Goal: Information Seeking & Learning: Find specific page/section

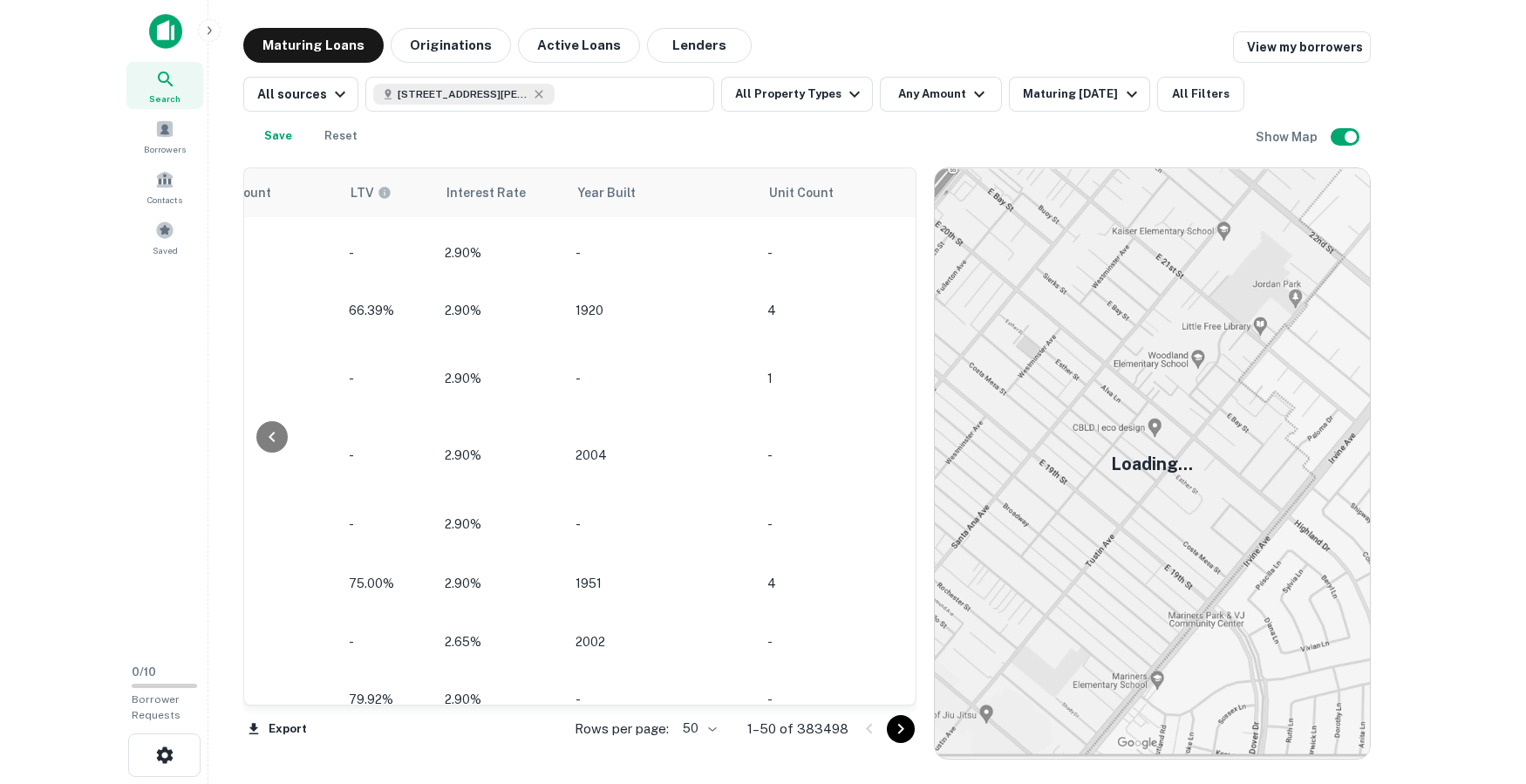
scroll to position [517, 1504]
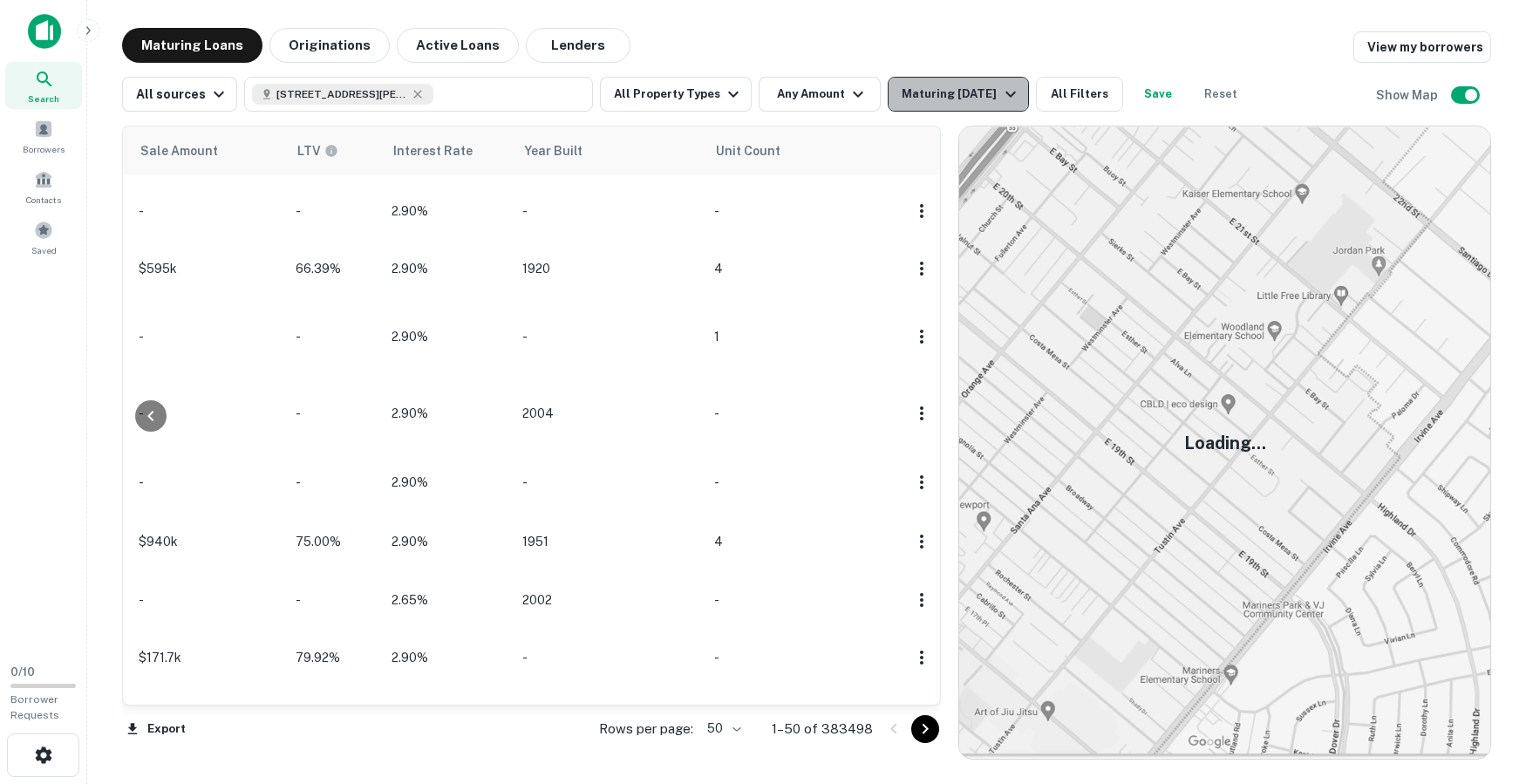
click at [989, 97] on icon "button" at bounding box center [1011, 95] width 21 height 21
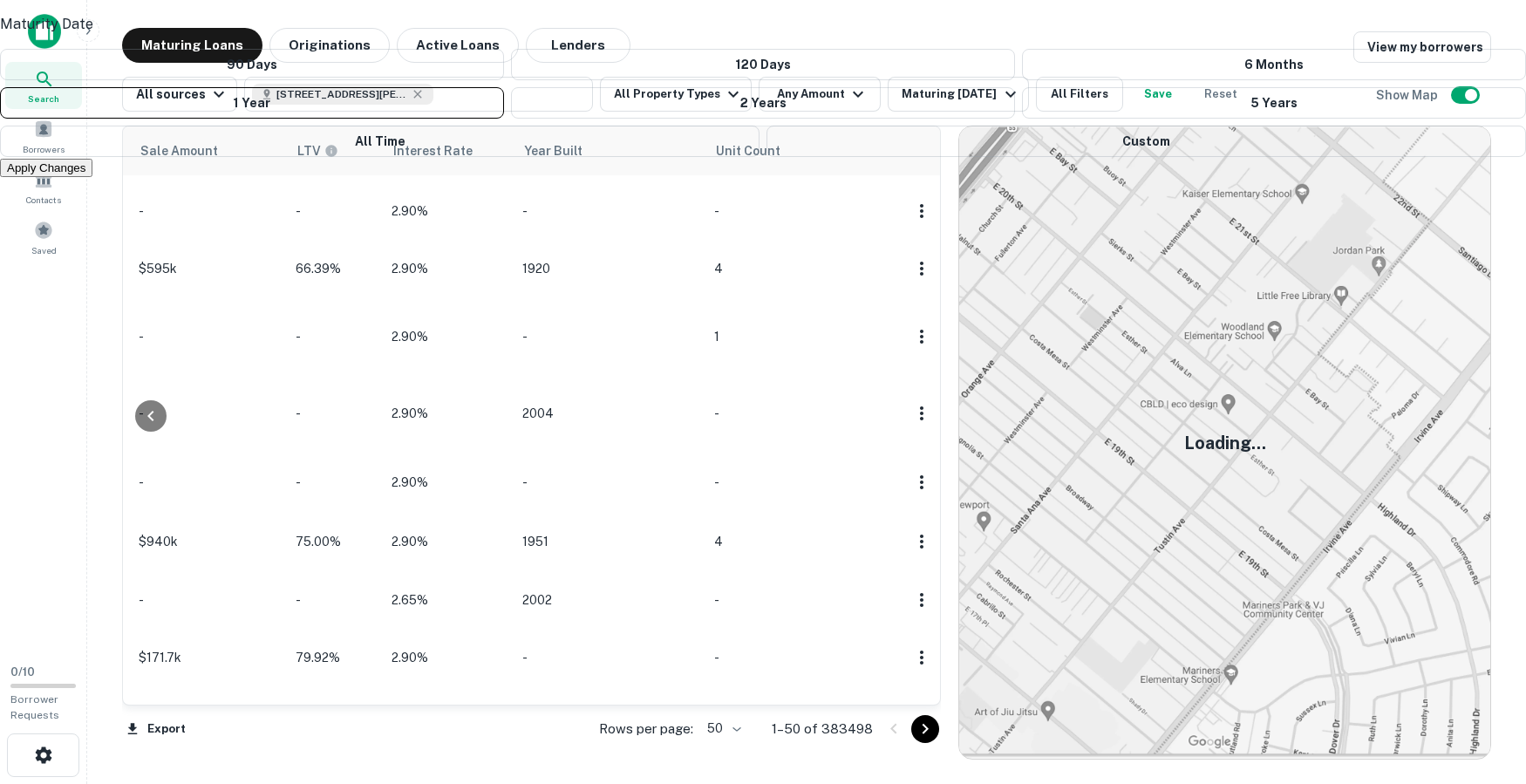
click at [417, 100] on div at bounding box center [763, 392] width 1526 height 784
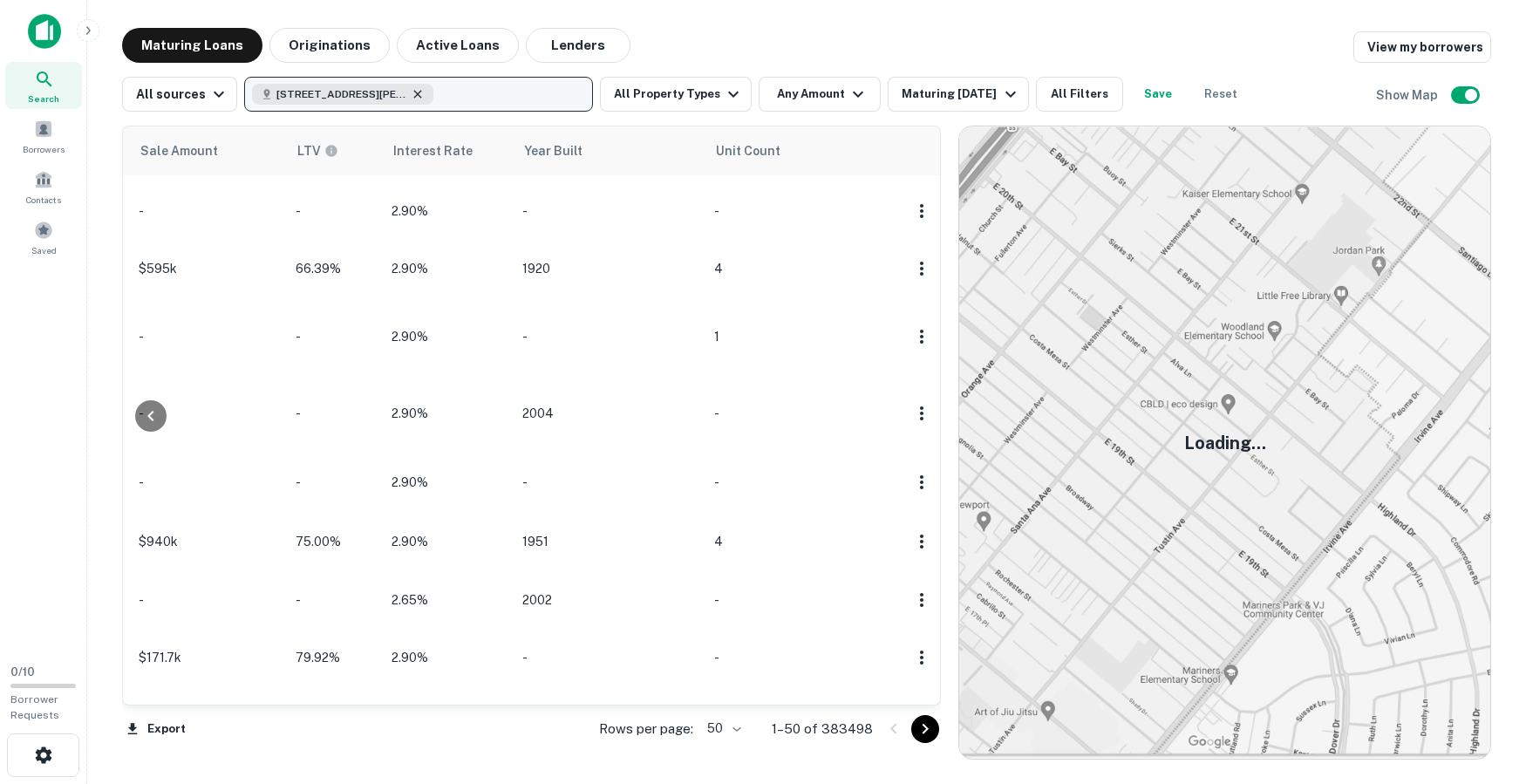
click at [415, 95] on icon "button" at bounding box center [418, 95] width 14 height 14
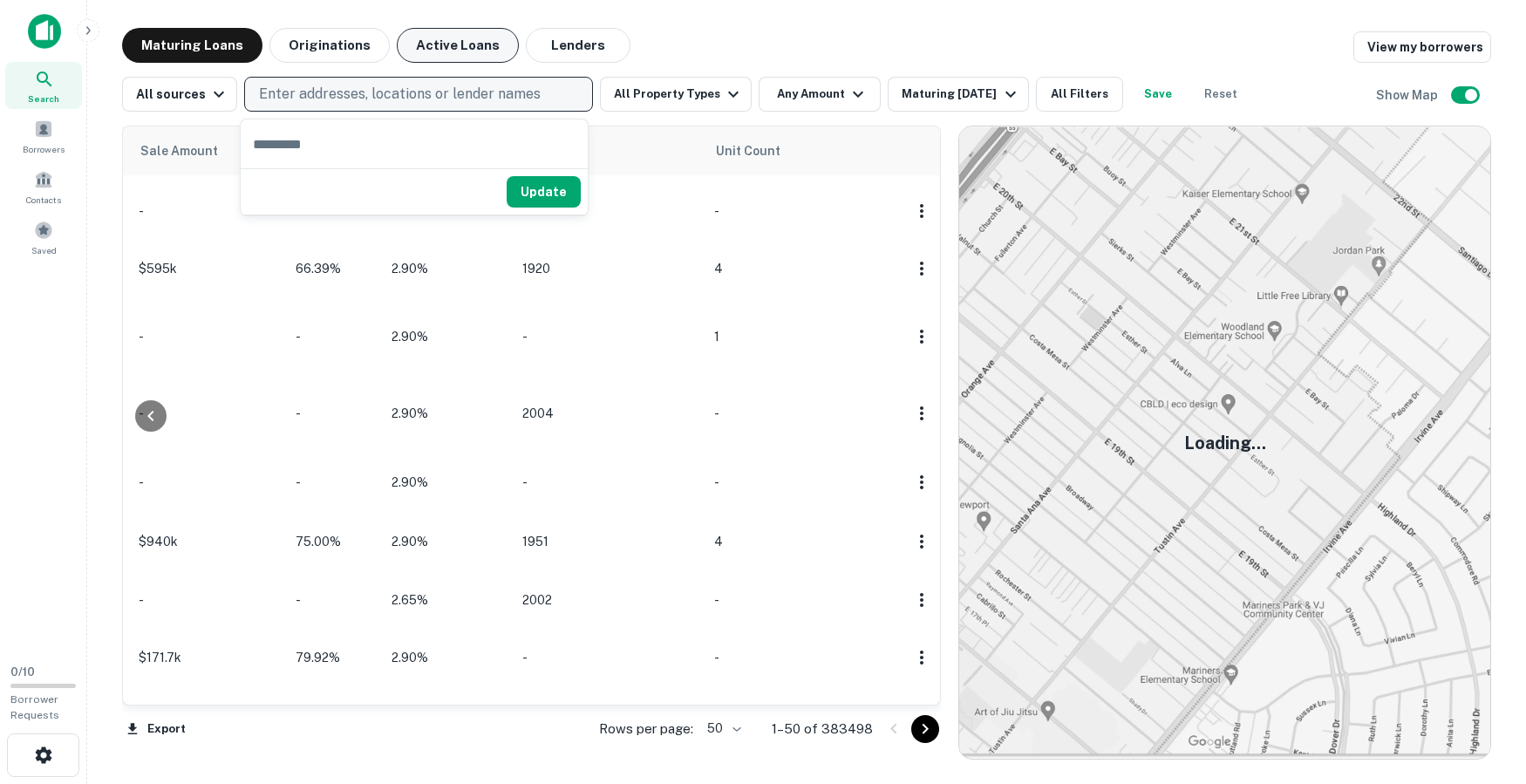
click at [449, 51] on button "Active Loans" at bounding box center [457, 46] width 122 height 35
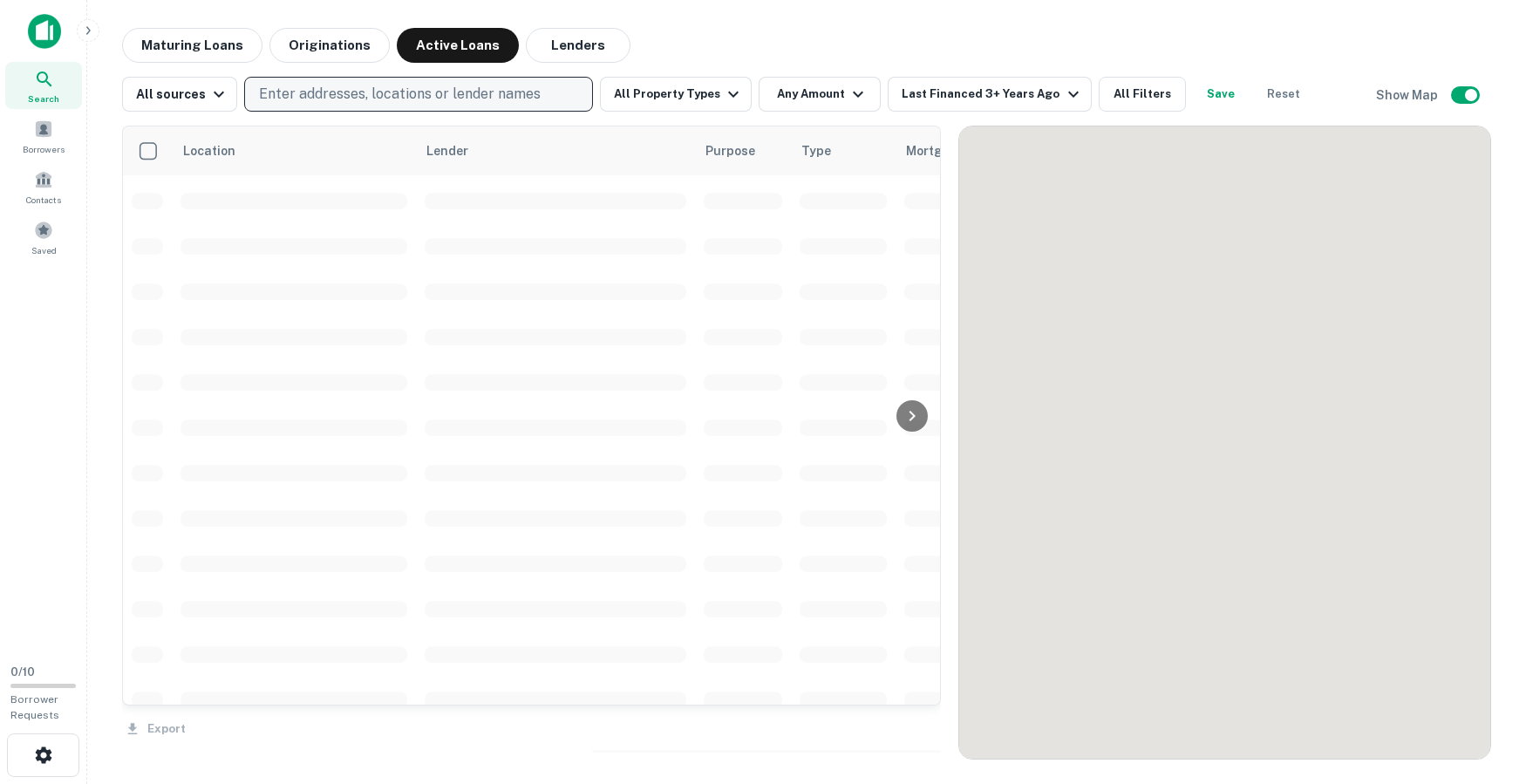
scroll to position [517, 0]
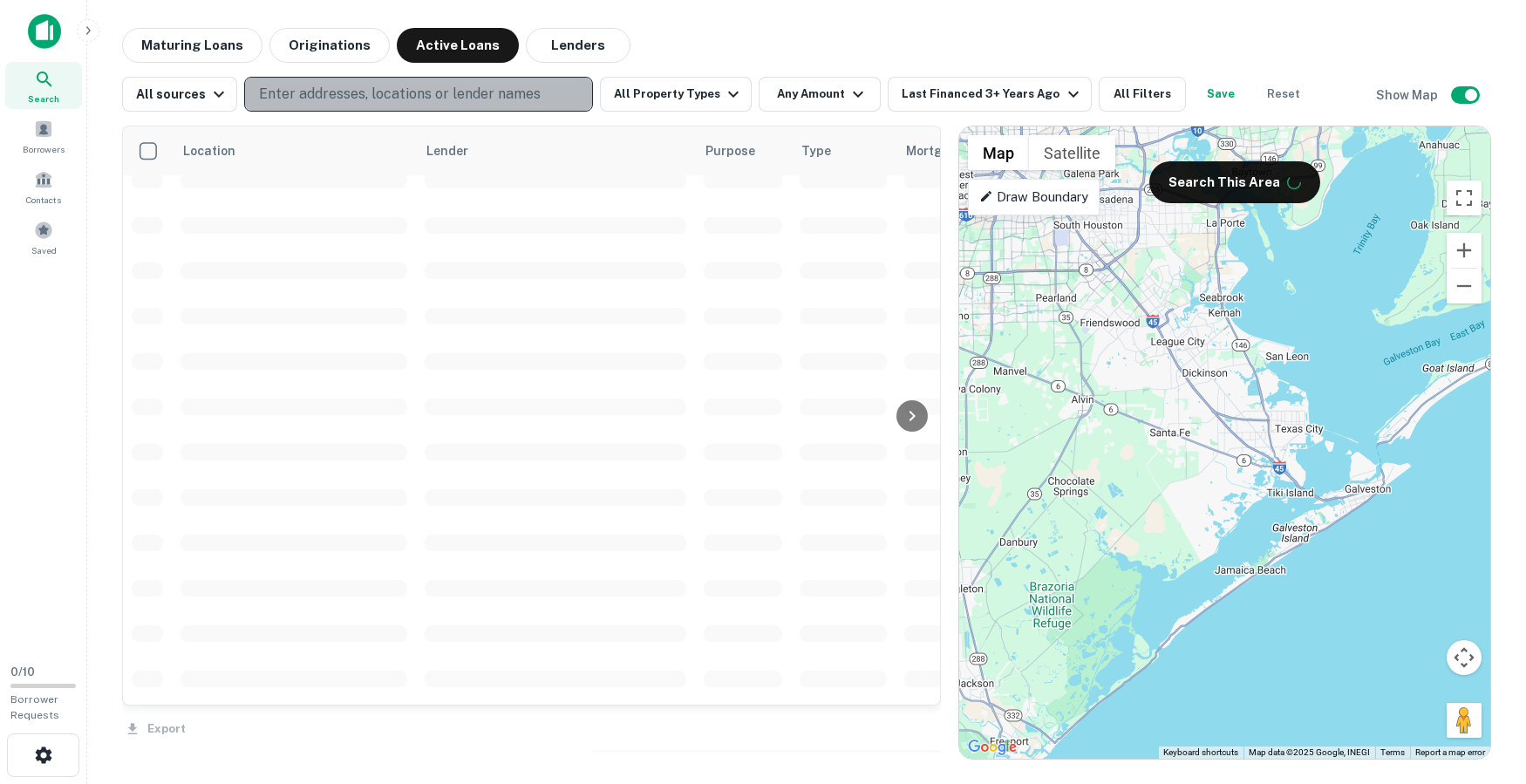
click at [441, 95] on p "Enter addresses, locations or lender names" at bounding box center [400, 95] width 282 height 21
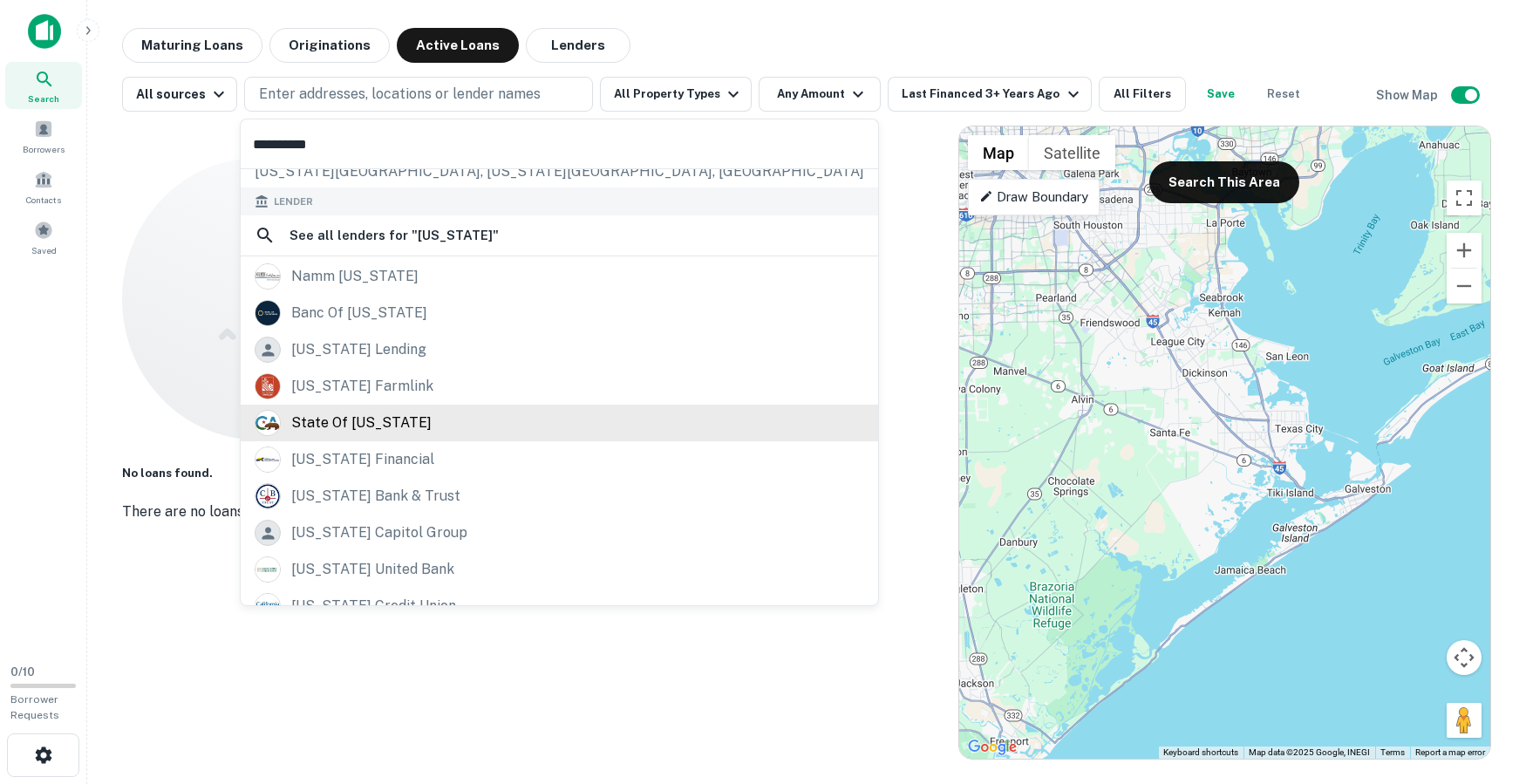
scroll to position [93, 0]
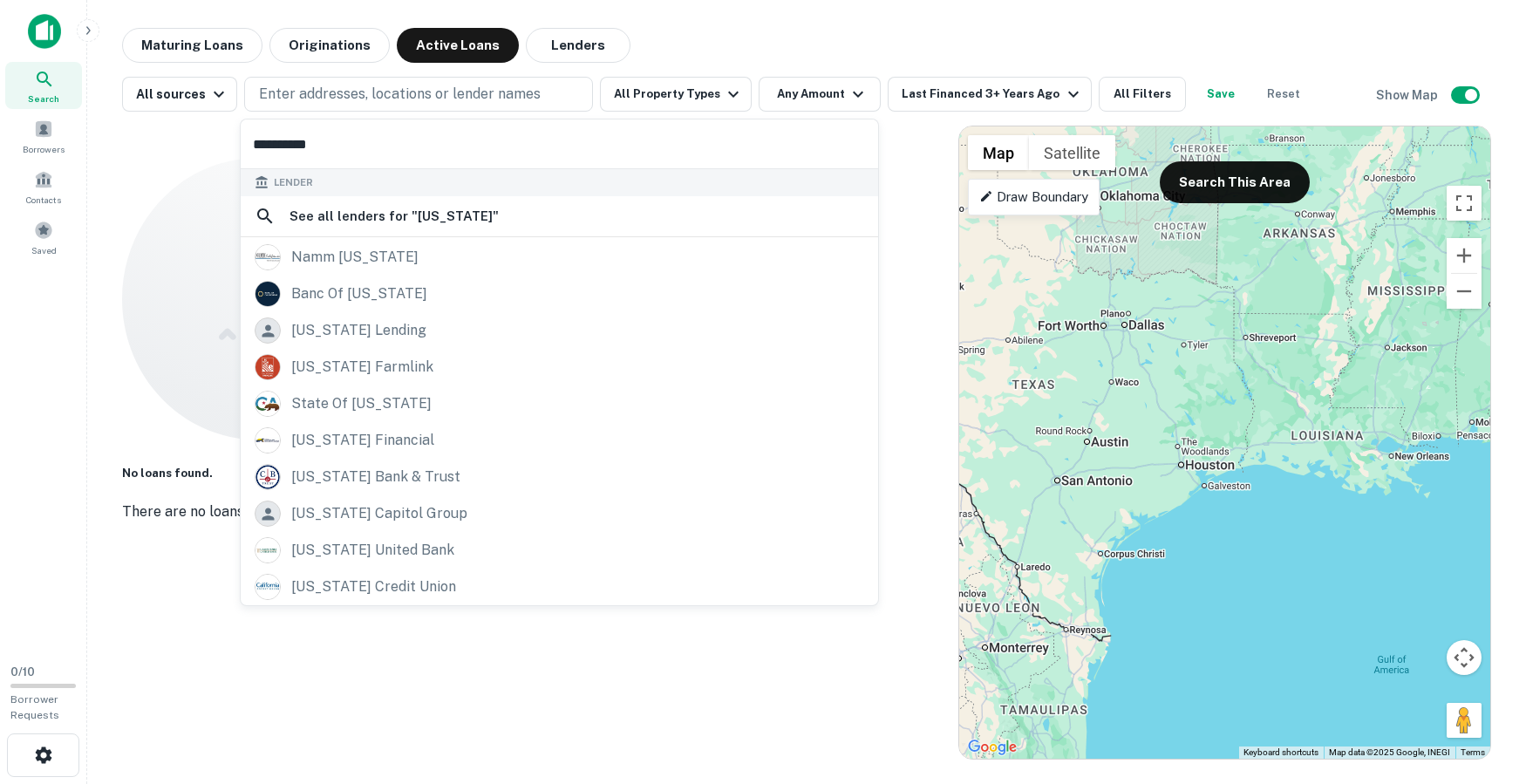
type input "**********"
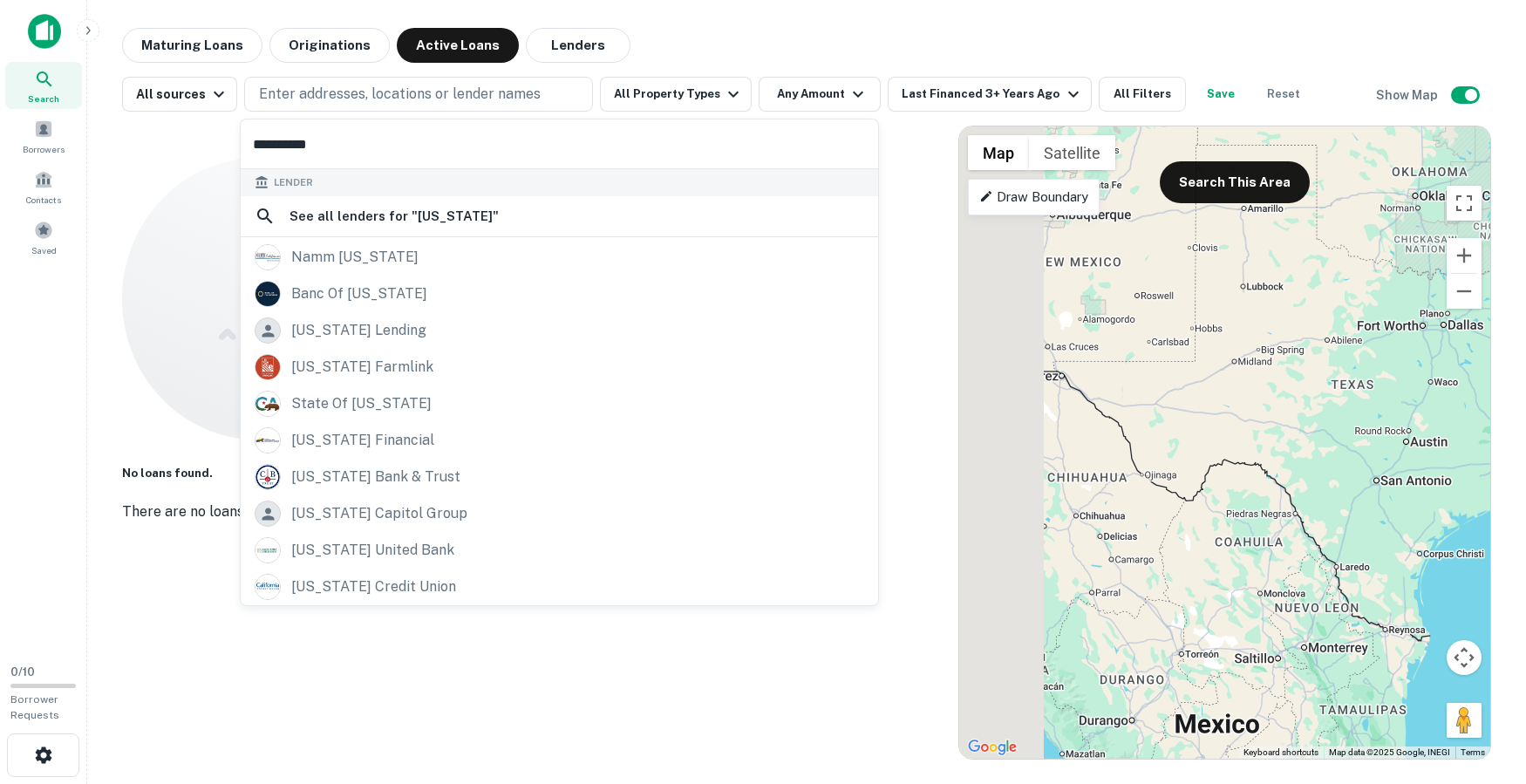
drag, startPoint x: 1193, startPoint y: 486, endPoint x: 1587, endPoint y: 500, distance: 394.2
click at [989, 500] on html "**********" at bounding box center [763, 392] width 1526 height 784
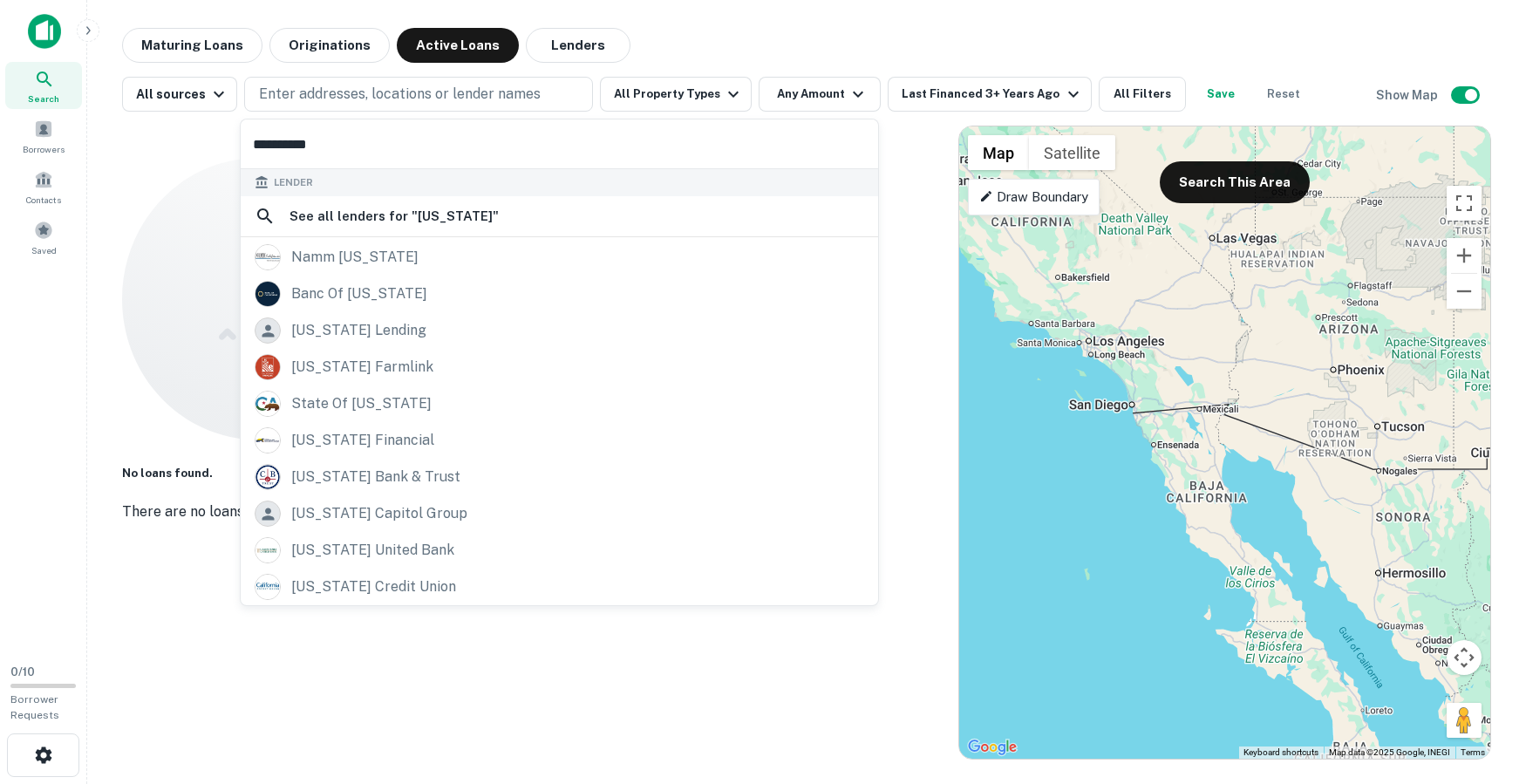
drag, startPoint x: 1258, startPoint y: 385, endPoint x: 1647, endPoint y: 430, distance: 391.6
click at [989, 430] on html "**********" at bounding box center [763, 392] width 1526 height 784
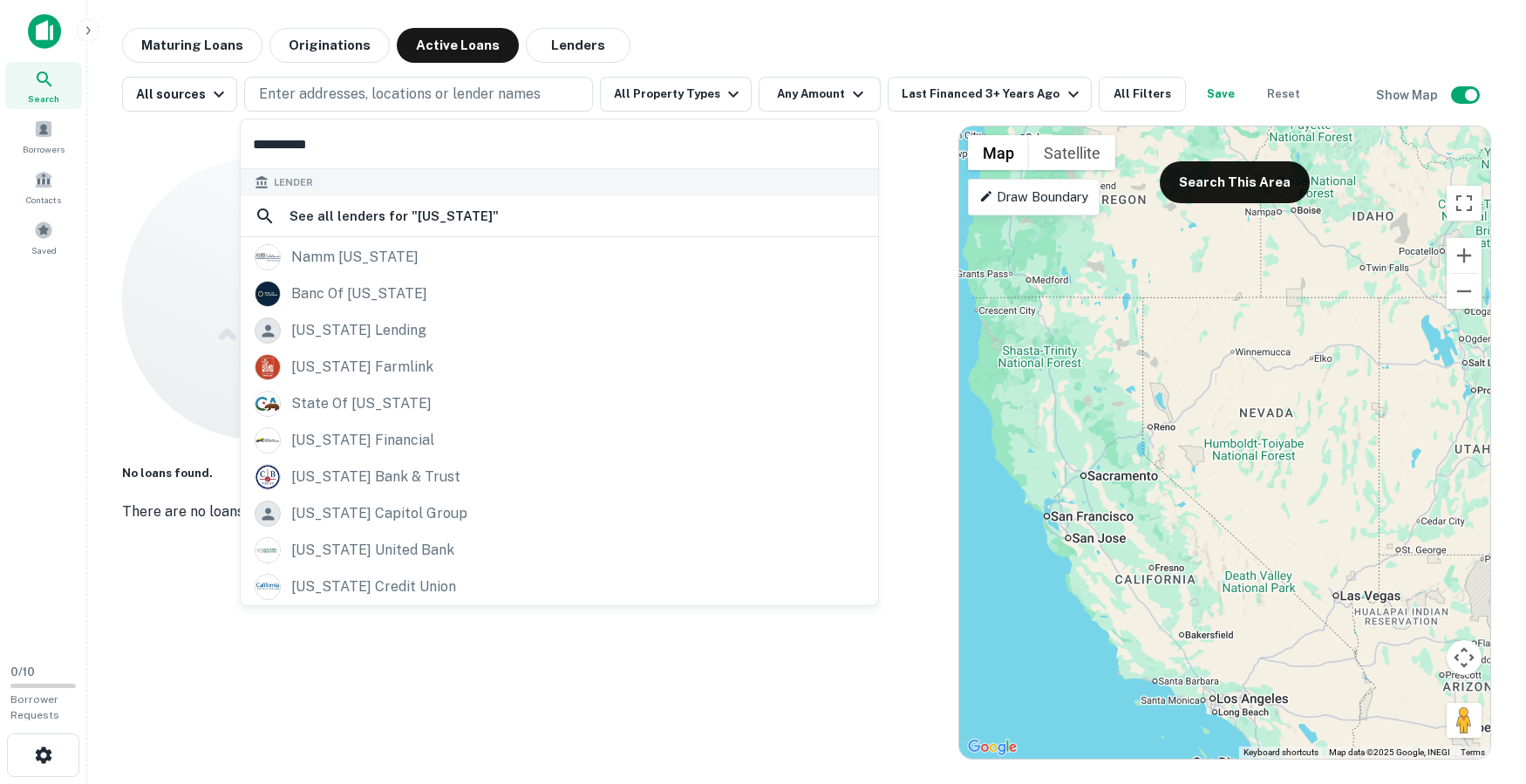
drag, startPoint x: 1442, startPoint y: 581, endPoint x: 1423, endPoint y: 697, distance: 117.5
click at [989, 697] on div at bounding box center [1225, 442] width 531 height 632
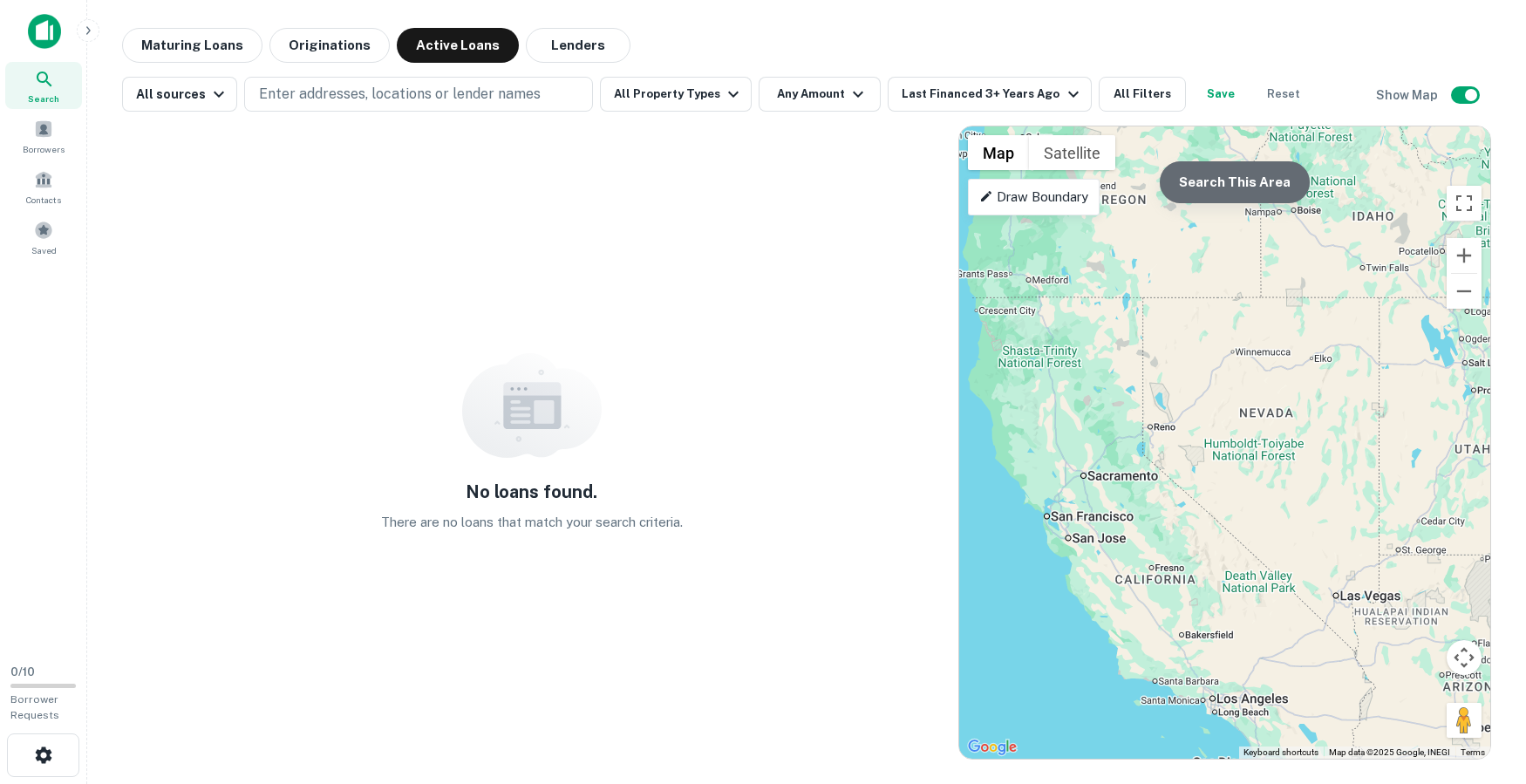
click at [989, 178] on button "Search This Area" at bounding box center [1234, 182] width 150 height 42
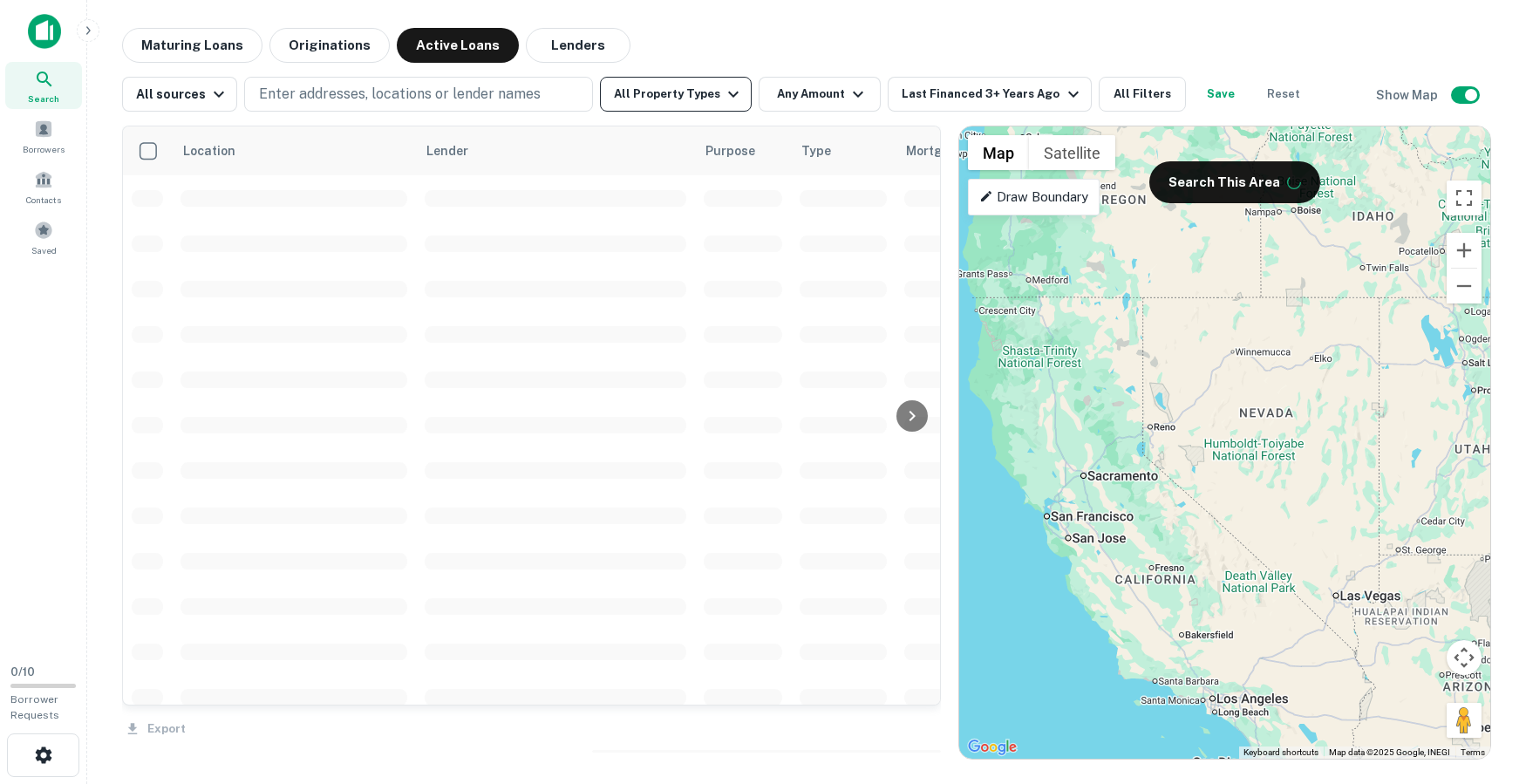
click at [701, 96] on button "All Property Types" at bounding box center [675, 95] width 152 height 35
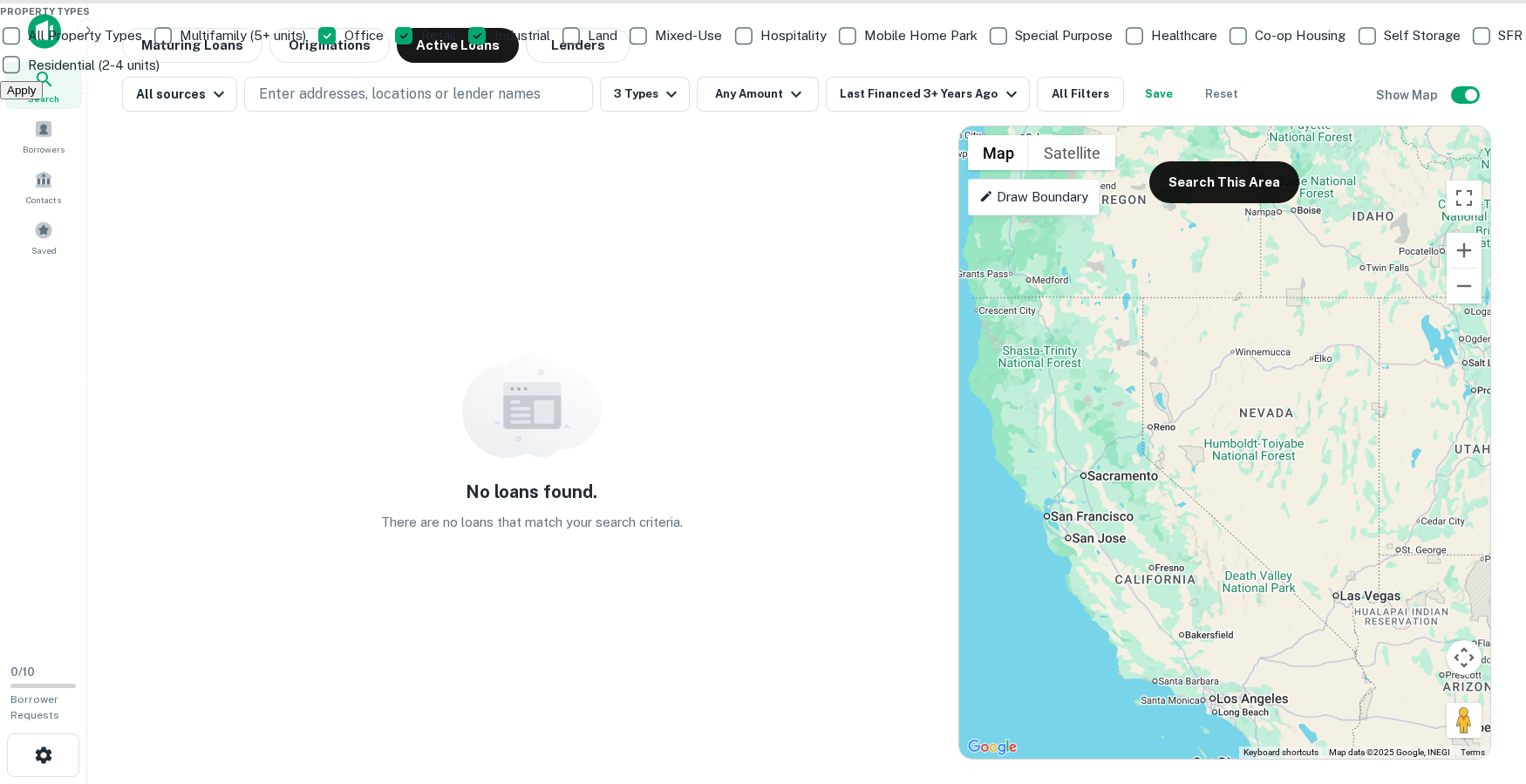
click at [43, 99] on button "Apply" at bounding box center [21, 90] width 43 height 18
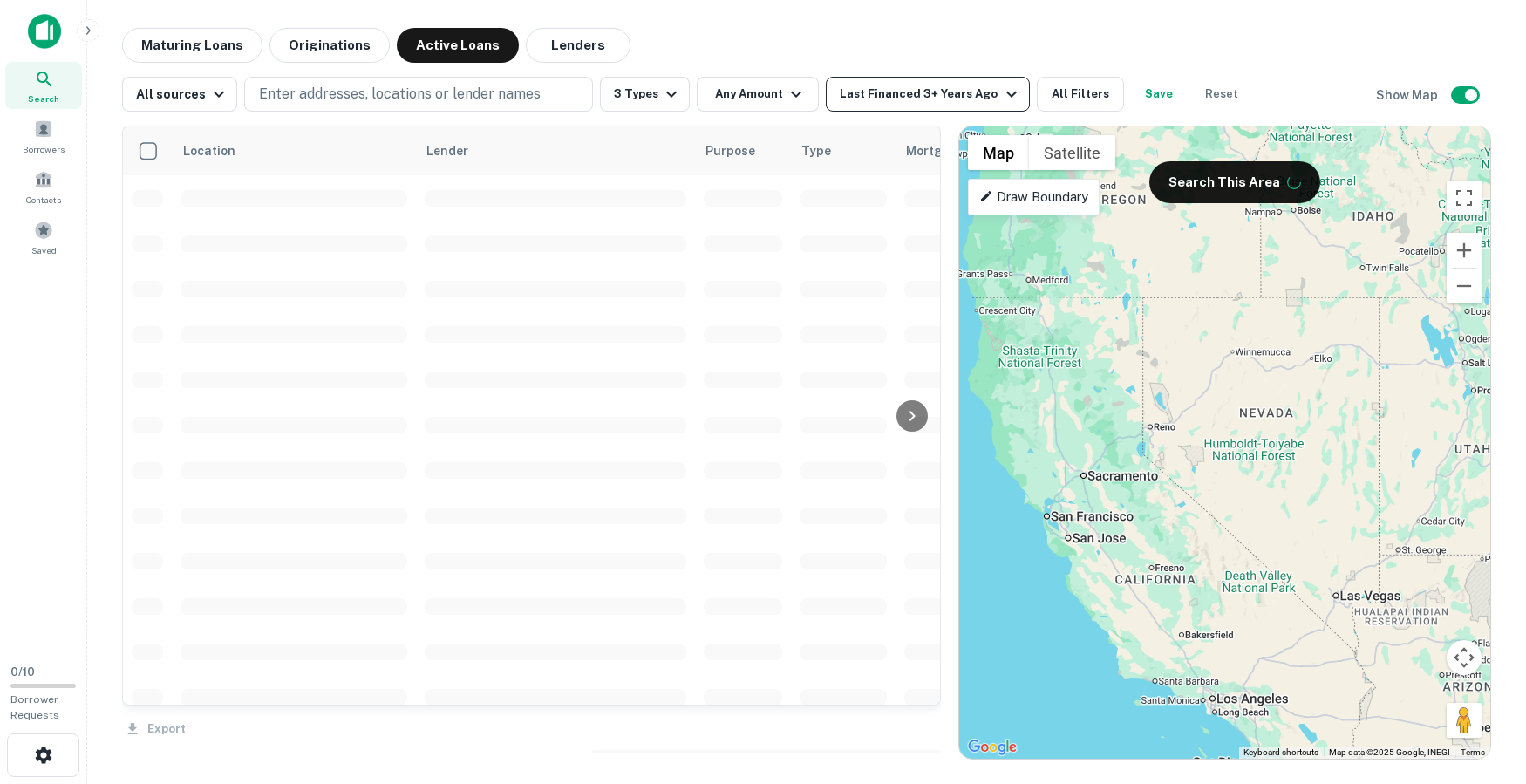
click at [940, 94] on div "Last Financed 3+ Years Ago" at bounding box center [930, 95] width 181 height 21
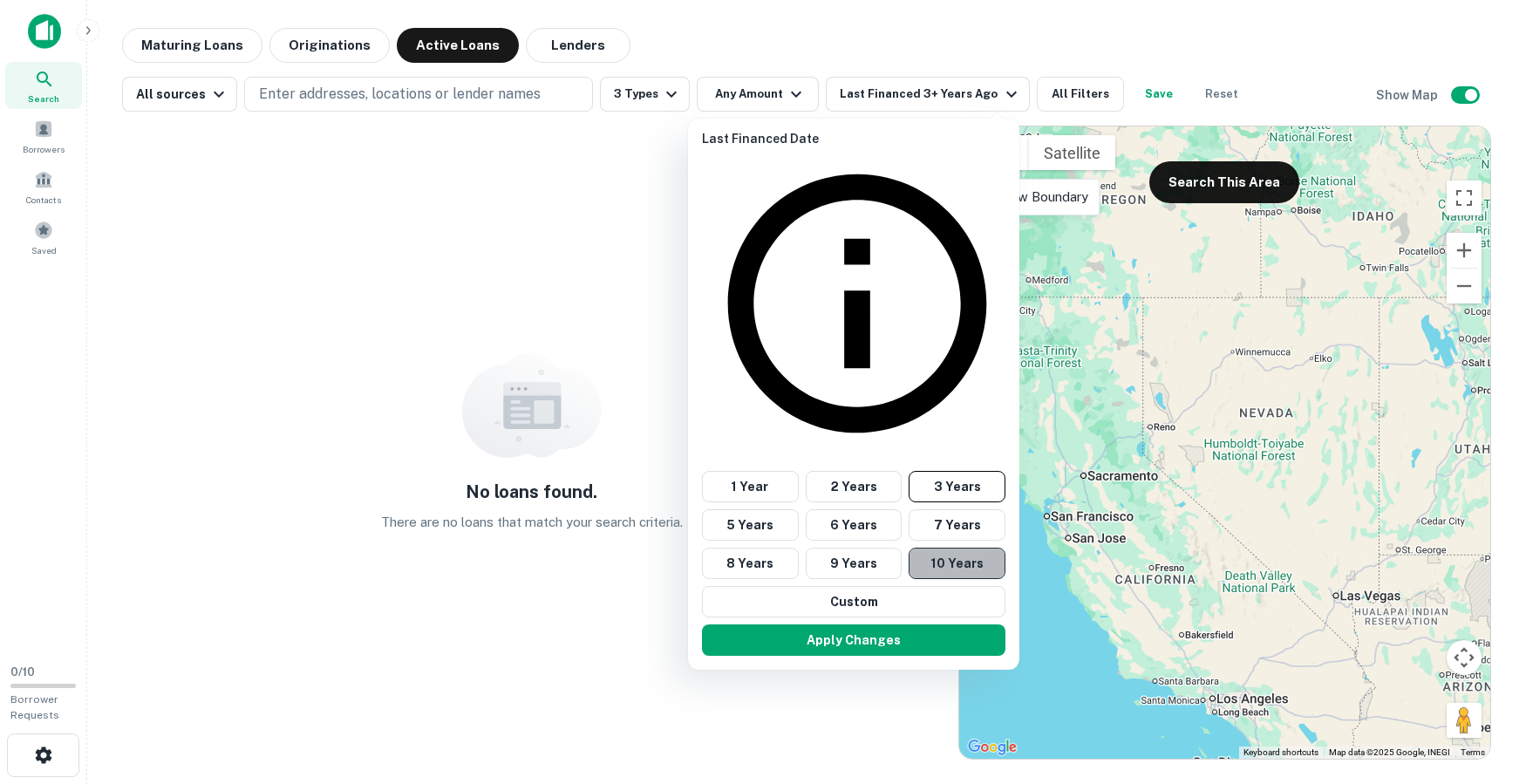
click at [946, 547] on button "10 Years" at bounding box center [957, 563] width 97 height 32
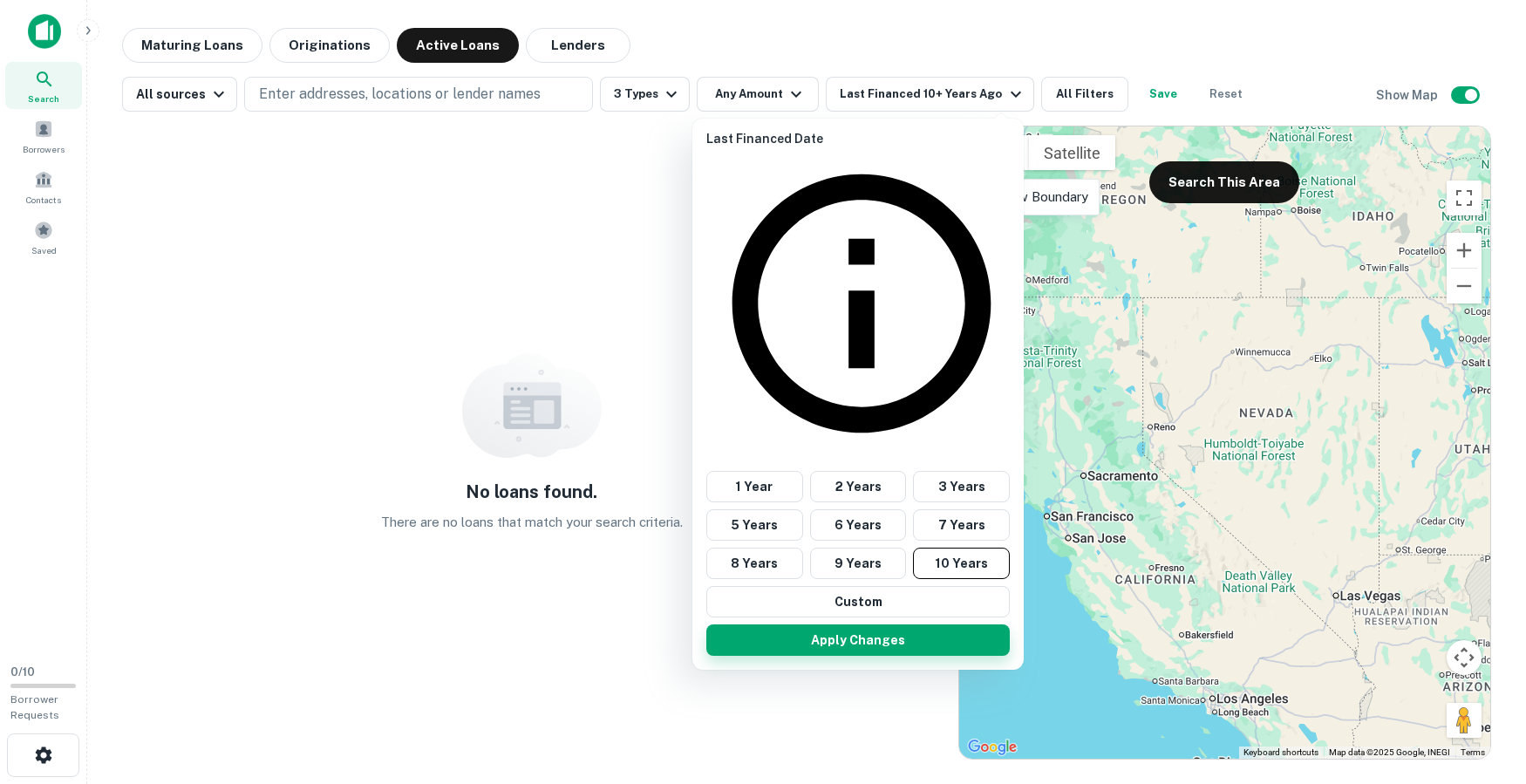
click at [937, 625] on button "Apply Changes" at bounding box center [858, 640] width 303 height 32
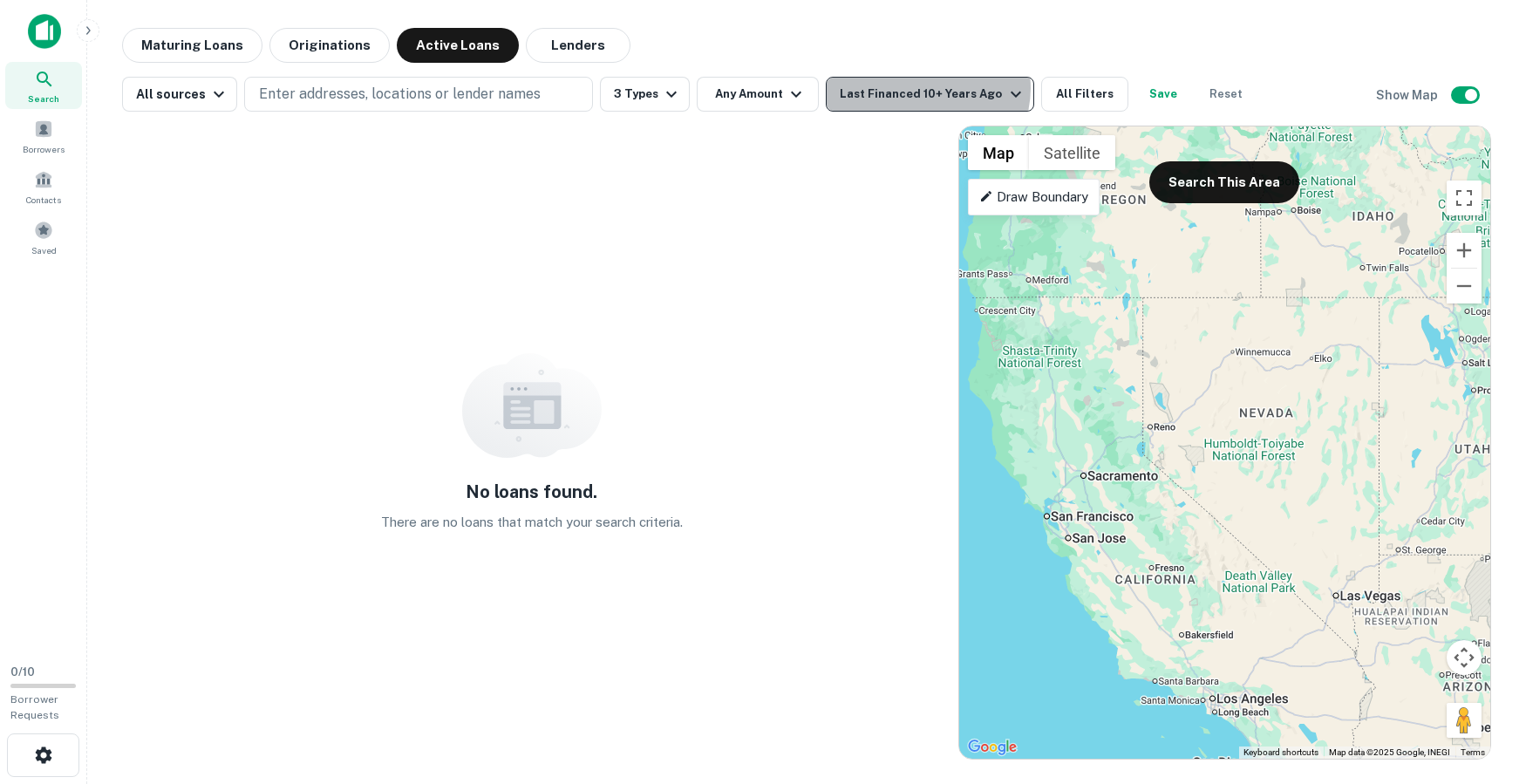
click at [921, 88] on div "Last Financed 10+ Years Ago" at bounding box center [933, 95] width 186 height 21
